Goal: Find specific page/section: Find specific page/section

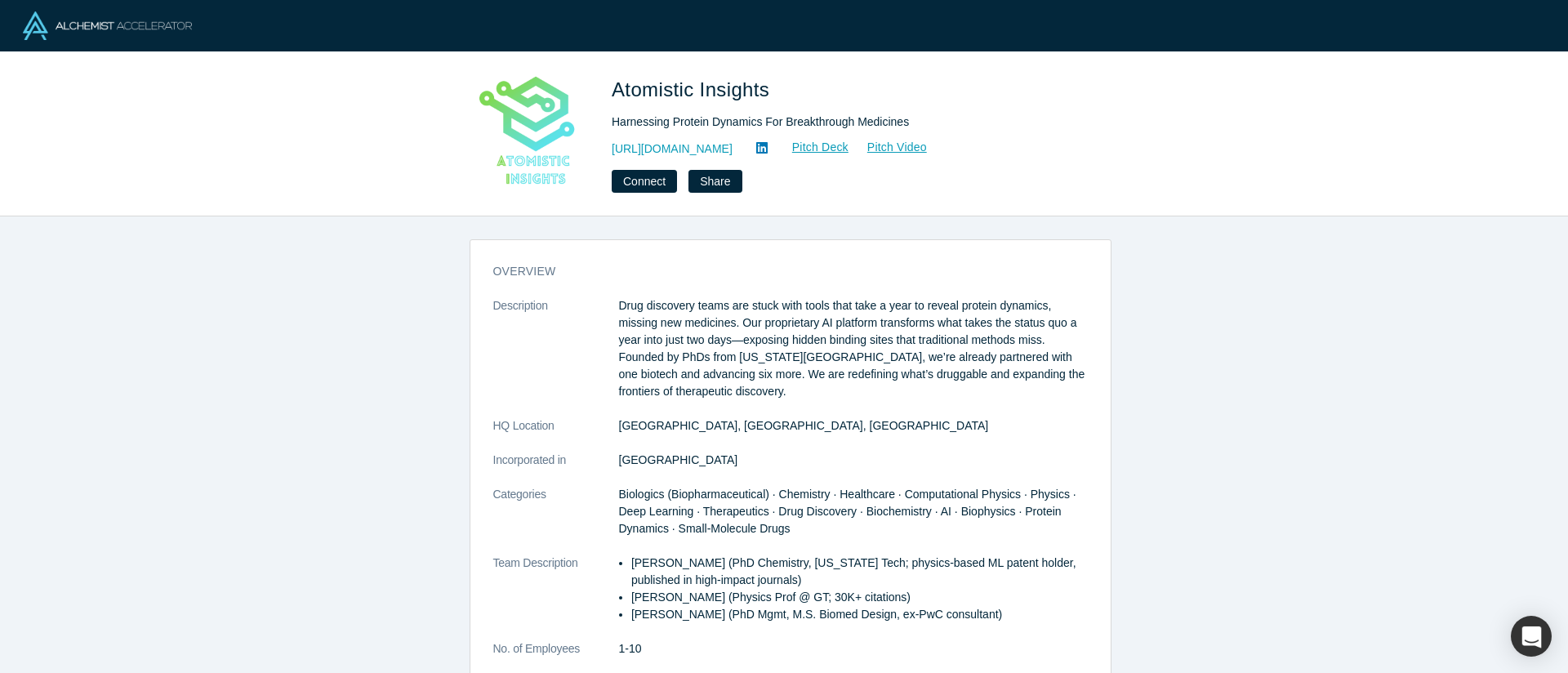
scroll to position [1164, 0]
